Goal: Find specific page/section: Find specific page/section

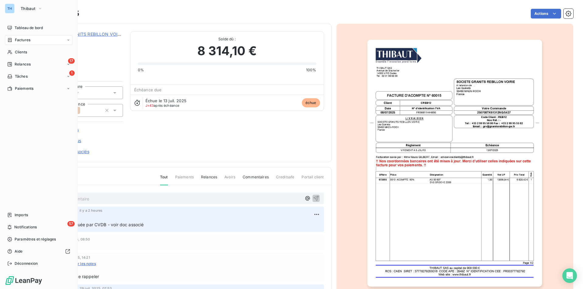
click at [23, 39] on span "Factures" at bounding box center [22, 39] width 15 height 5
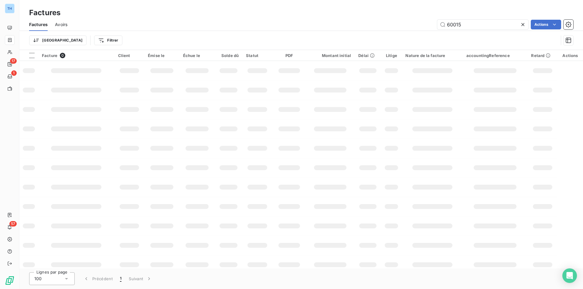
drag, startPoint x: 468, startPoint y: 26, endPoint x: 399, endPoint y: 24, distance: 68.6
click at [401, 24] on div "60015 Actions" at bounding box center [324, 25] width 499 height 10
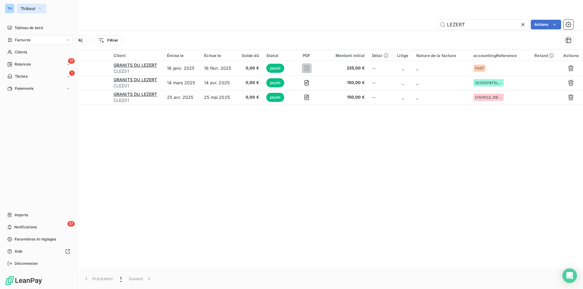
click at [29, 9] on span "Thibaut" at bounding box center [28, 8] width 15 height 5
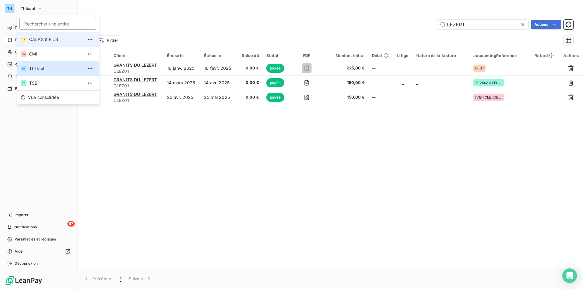
click at [35, 39] on span "CALAS & FILS" at bounding box center [56, 39] width 54 height 6
type input "16146"
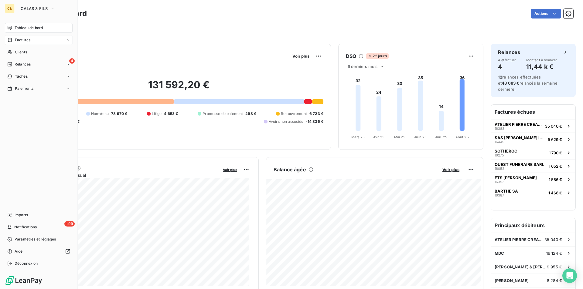
click at [17, 40] on span "Factures" at bounding box center [22, 39] width 15 height 5
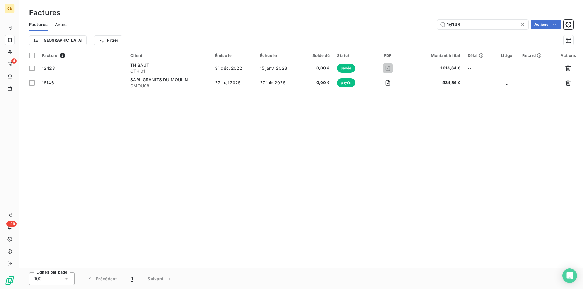
click at [393, 35] on div "Factures Avoirs 16146 Actions Trier Filtrer" at bounding box center [301, 34] width 564 height 32
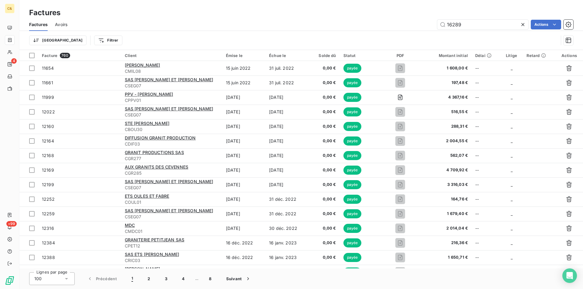
type input "16289"
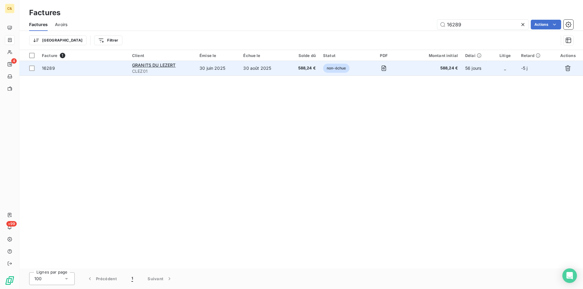
click at [232, 71] on td "30 juin 2025" at bounding box center [218, 68] width 44 height 15
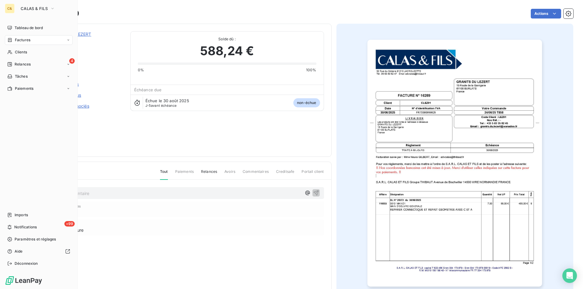
click at [21, 40] on span "Factures" at bounding box center [22, 39] width 15 height 5
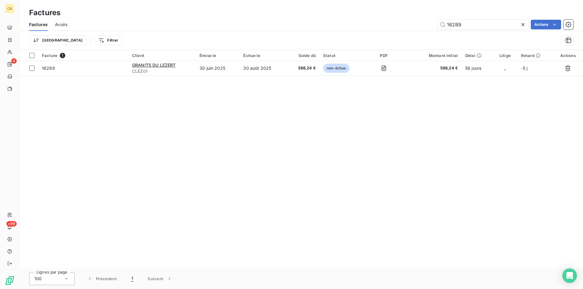
drag, startPoint x: 462, startPoint y: 22, endPoint x: 423, endPoint y: 22, distance: 38.3
click at [423, 22] on div "16289 Actions" at bounding box center [324, 25] width 499 height 10
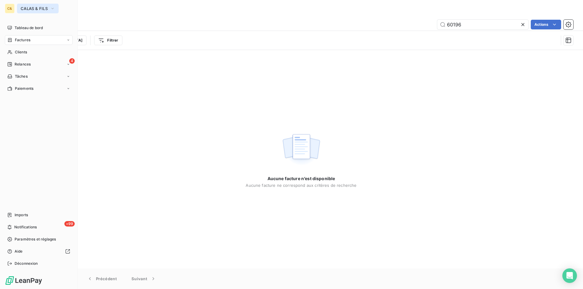
click at [19, 8] on button "CALAS & FILS" at bounding box center [38, 9] width 42 height 10
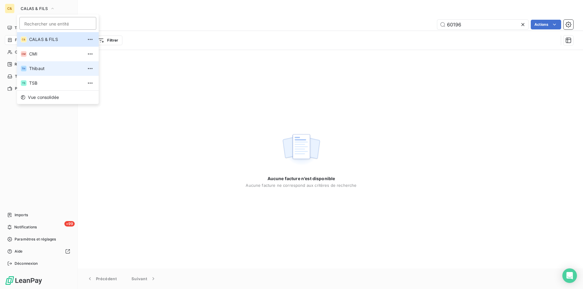
click at [34, 66] on span "Thibaut" at bounding box center [56, 69] width 54 height 6
type input "LEZERT"
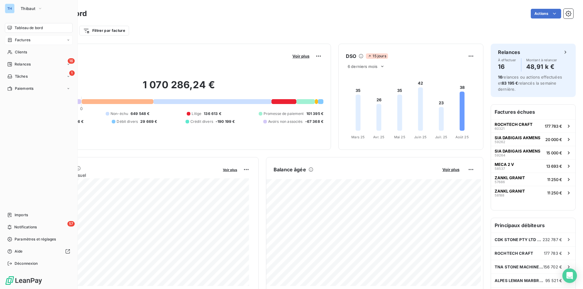
click at [19, 41] on span "Factures" at bounding box center [22, 39] width 15 height 5
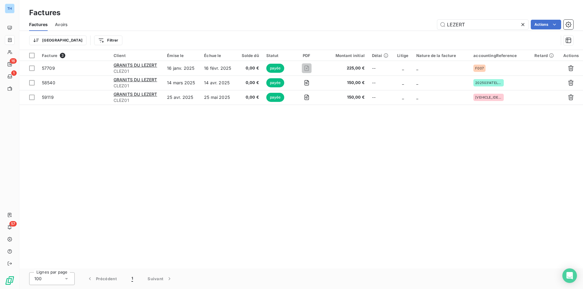
drag, startPoint x: 476, startPoint y: 25, endPoint x: 404, endPoint y: 24, distance: 72.0
click at [404, 24] on div "LEZERT Actions" at bounding box center [324, 25] width 499 height 10
type input "60196"
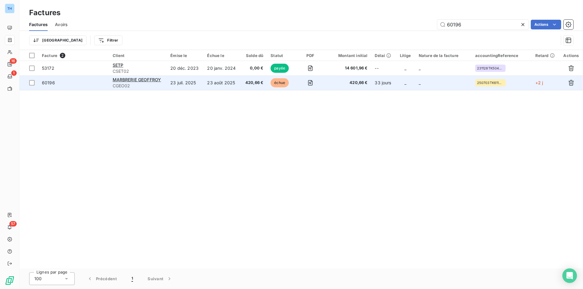
click at [200, 85] on td "23 juil. 2025" at bounding box center [185, 83] width 37 height 15
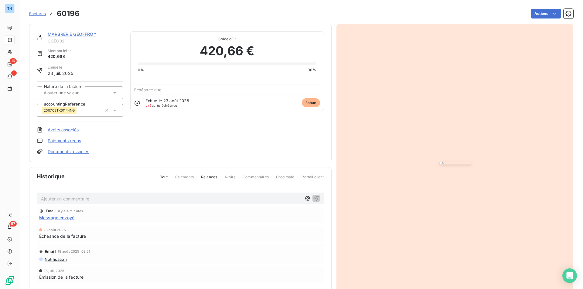
click at [73, 34] on link "MARBRERIE GEOFFROY" at bounding box center [72, 34] width 49 height 5
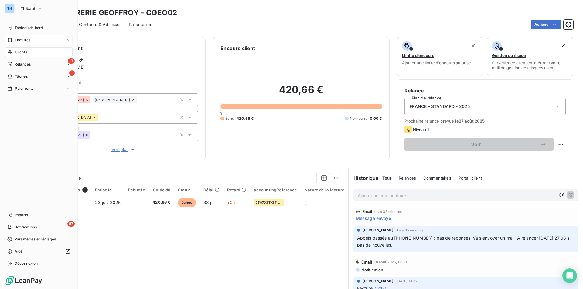
click at [20, 53] on span "Clients" at bounding box center [21, 51] width 12 height 5
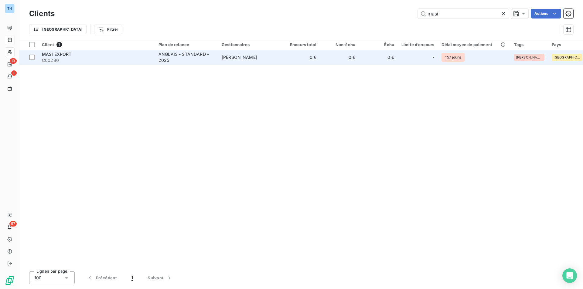
type input "masi"
click at [251, 60] on span "[PERSON_NAME]" at bounding box center [240, 57] width 36 height 5
